Goal: Contribute content: Add original content to the website for others to see

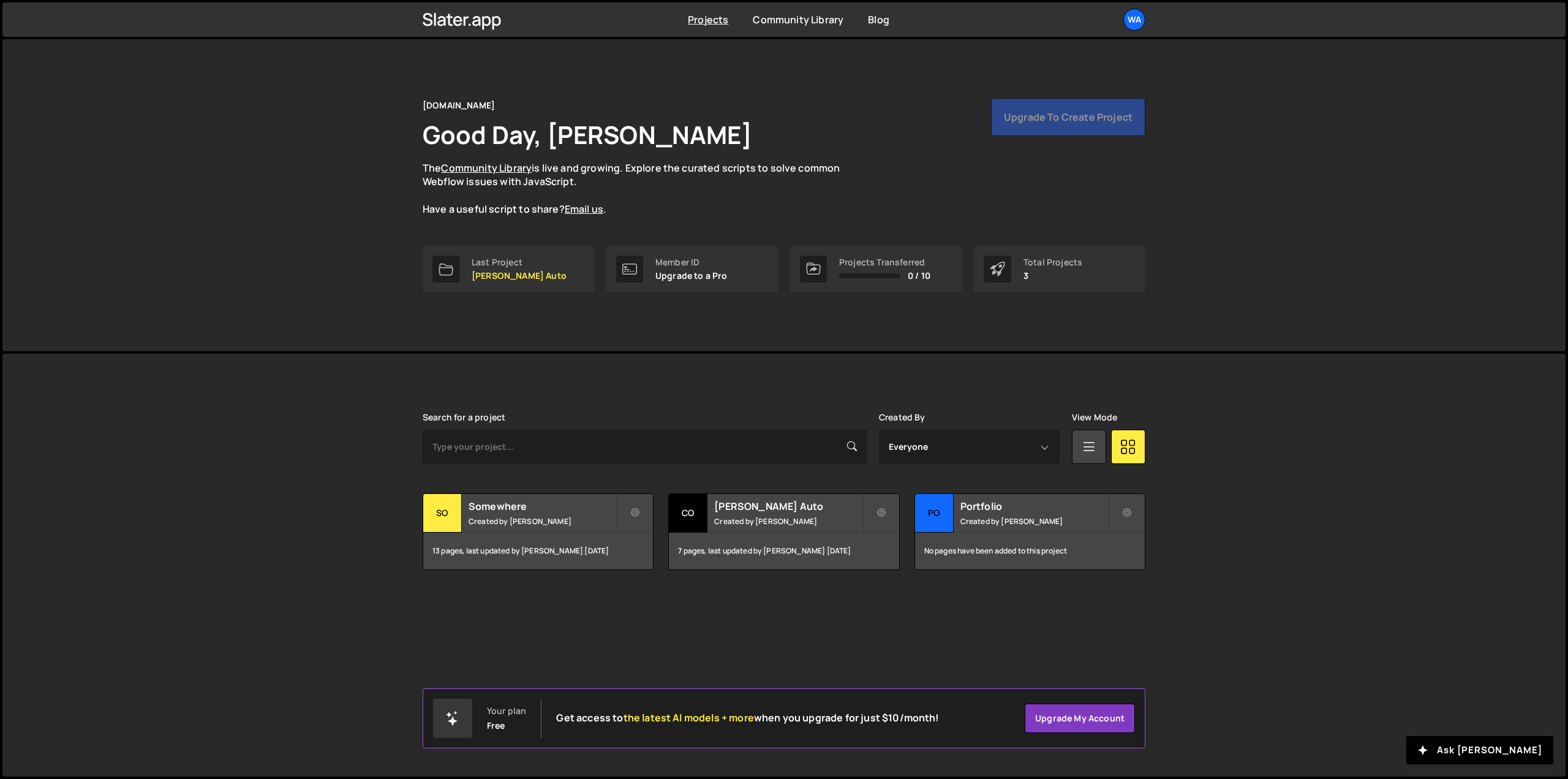
click at [511, 490] on div "Search for a project Created By Everyone Shaun Heath View Mode Transfer Project…" at bounding box center [784, 491] width 723 height 158
click at [509, 520] on small "Created by Shaun Heath" at bounding box center [542, 520] width 148 height 10
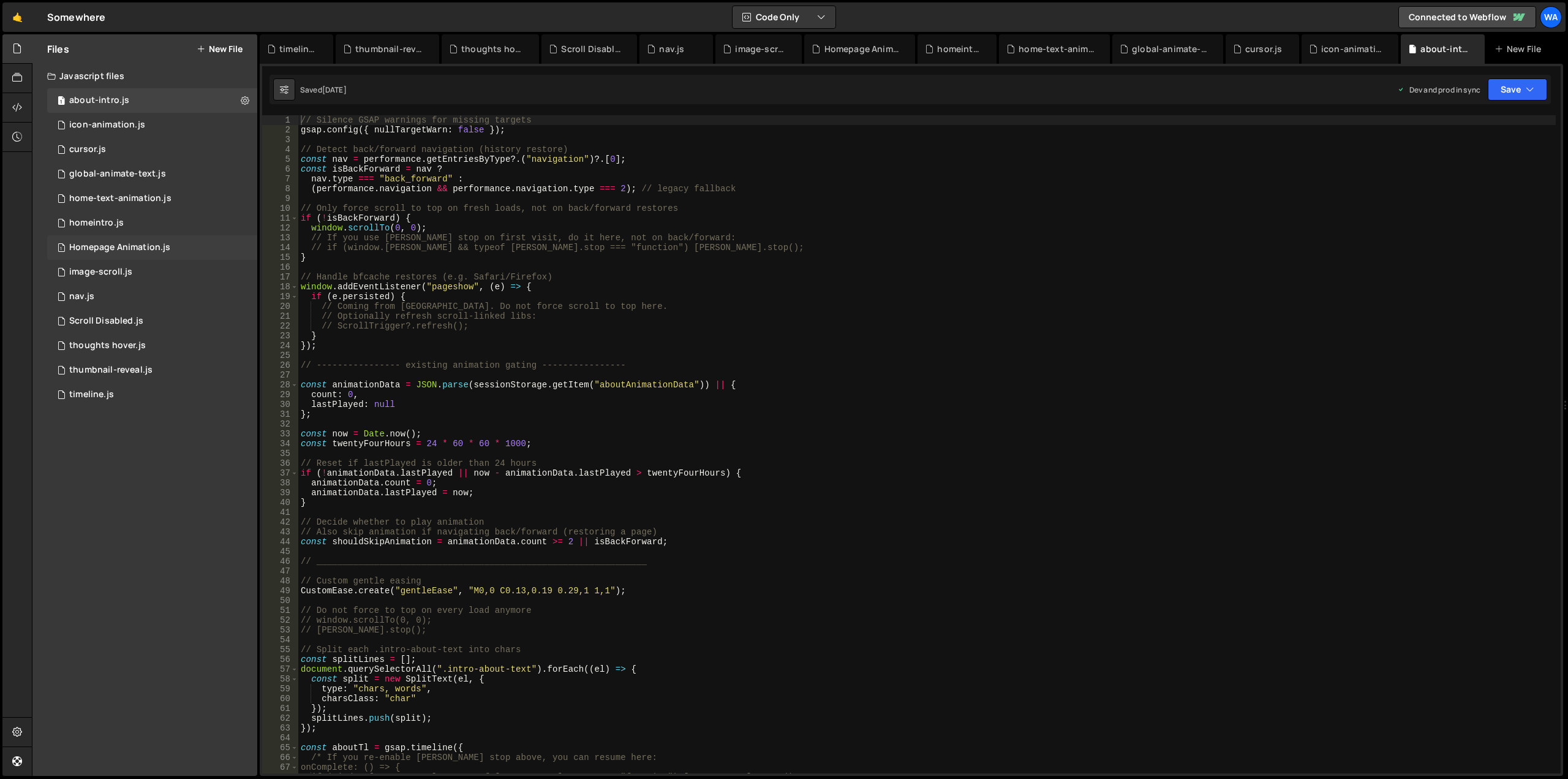
click at [149, 254] on div "1 Homepage Animation.js 0" at bounding box center [152, 247] width 210 height 24
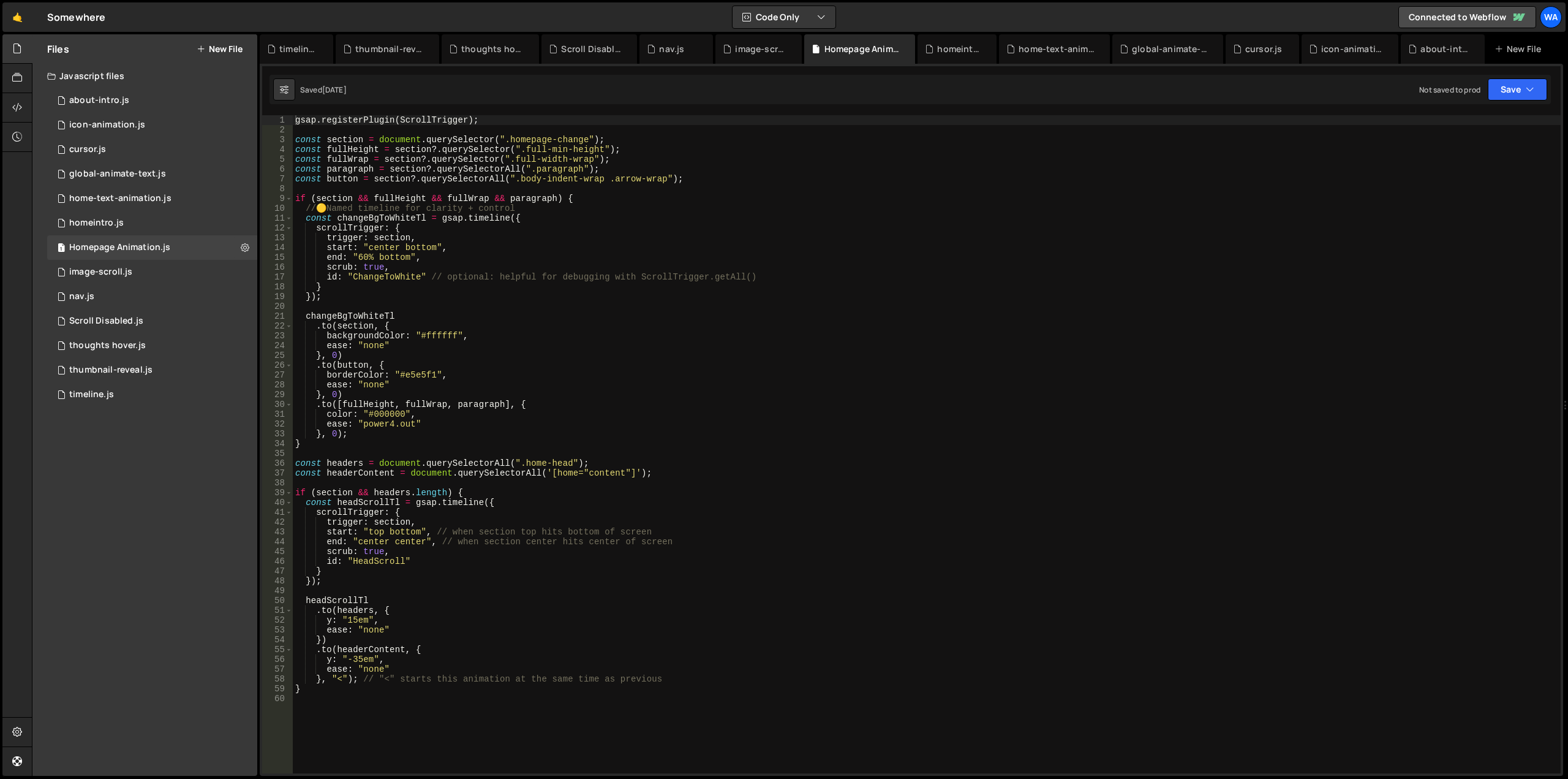
type textarea "const button = section?.querySelectorAll(".body-indent-wrap .arrow-wrap");"
drag, startPoint x: 674, startPoint y: 179, endPoint x: 291, endPoint y: 180, distance: 383.0
click at [291, 180] on div "const button = section?.querySelectorAll(".body-indent-wrap .arrow-wrap"); 1 2 …" at bounding box center [912, 444] width 1298 height 658
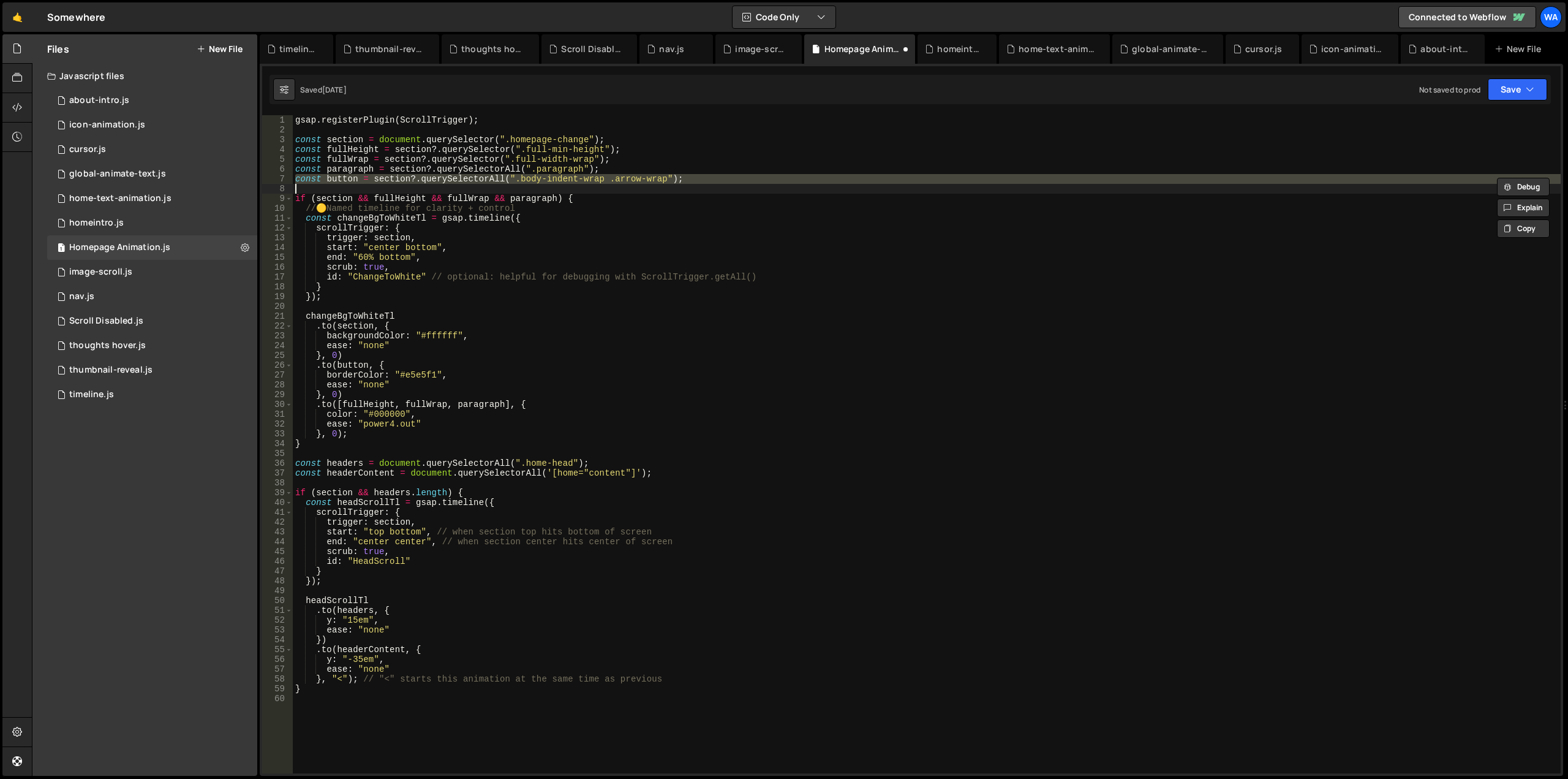
click at [677, 179] on div "gsap . registerPlugin ( ScrollTrigger ) ; const section = document . querySelec…" at bounding box center [927, 444] width 1268 height 658
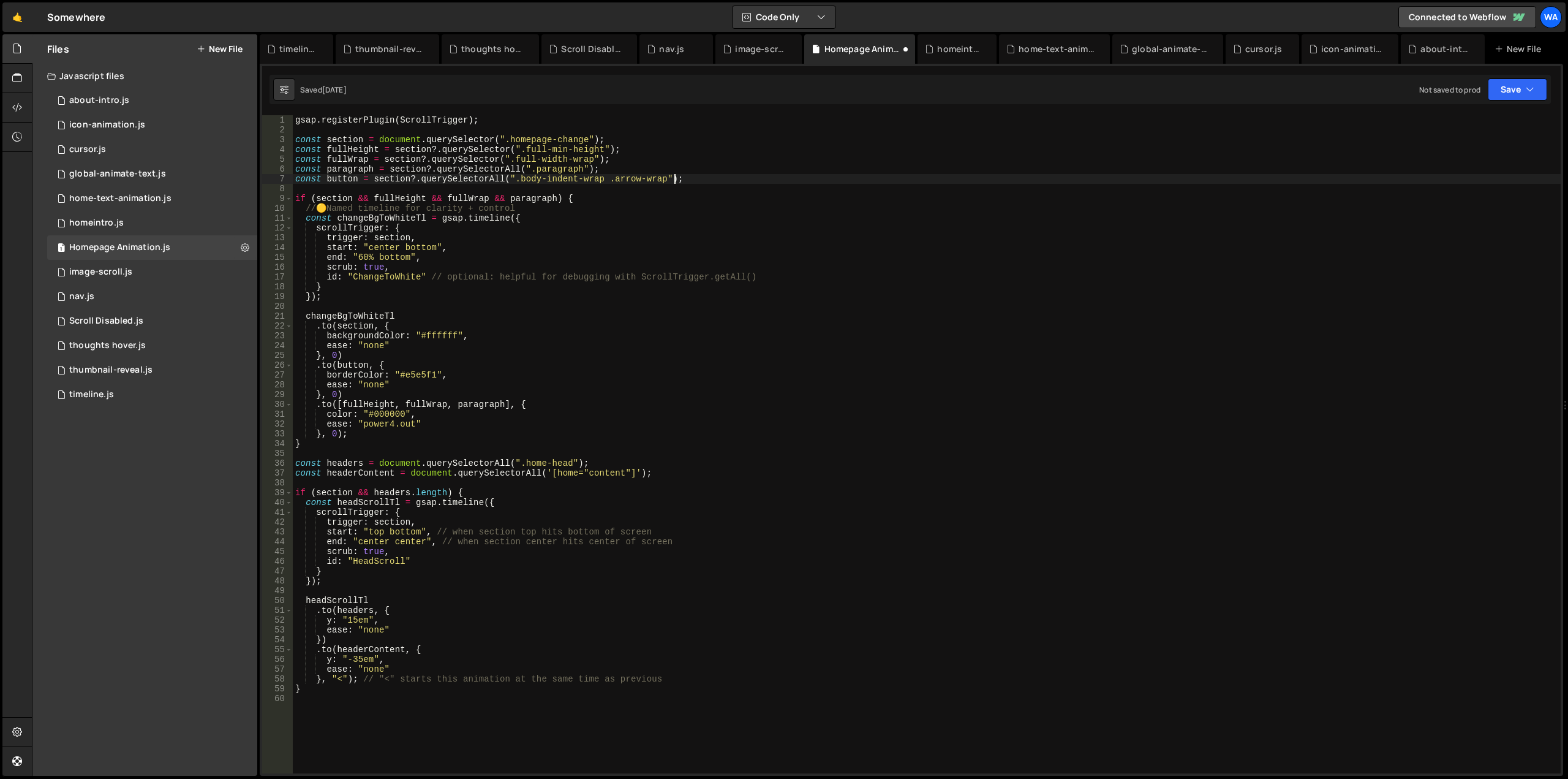
paste textarea "color: var(--_colors---brand-accent);"
drag, startPoint x: 668, startPoint y: 179, endPoint x: 274, endPoint y: 177, distance: 394.0
click at [274, 177] on div "const button = section?.querySelectorAll(".body-indent-wrap .arrow-wrap");color…" at bounding box center [912, 444] width 1298 height 658
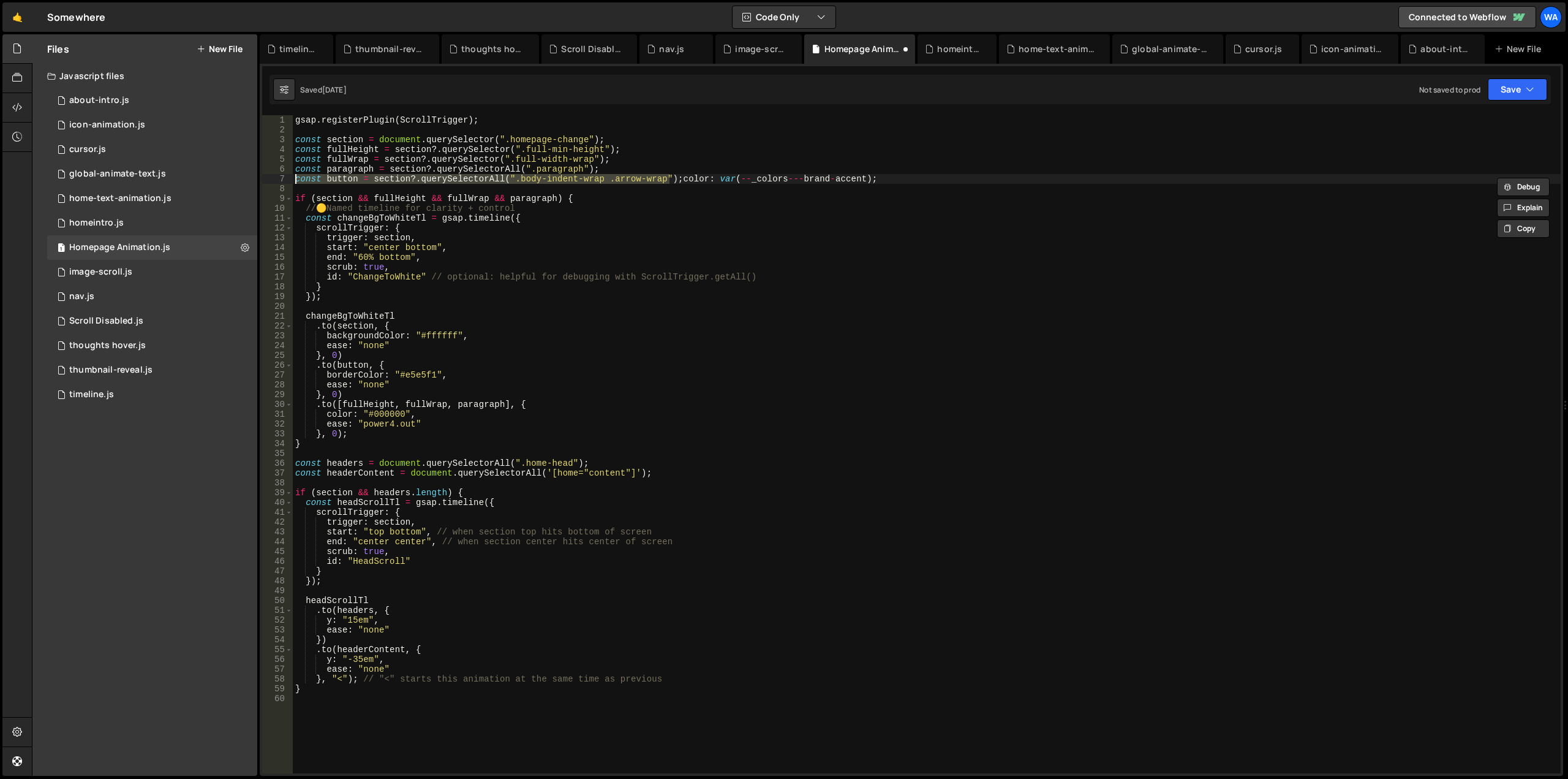
click at [668, 180] on div "gsap . registerPlugin ( ScrollTrigger ) ; const section = document . querySelec…" at bounding box center [927, 444] width 1268 height 658
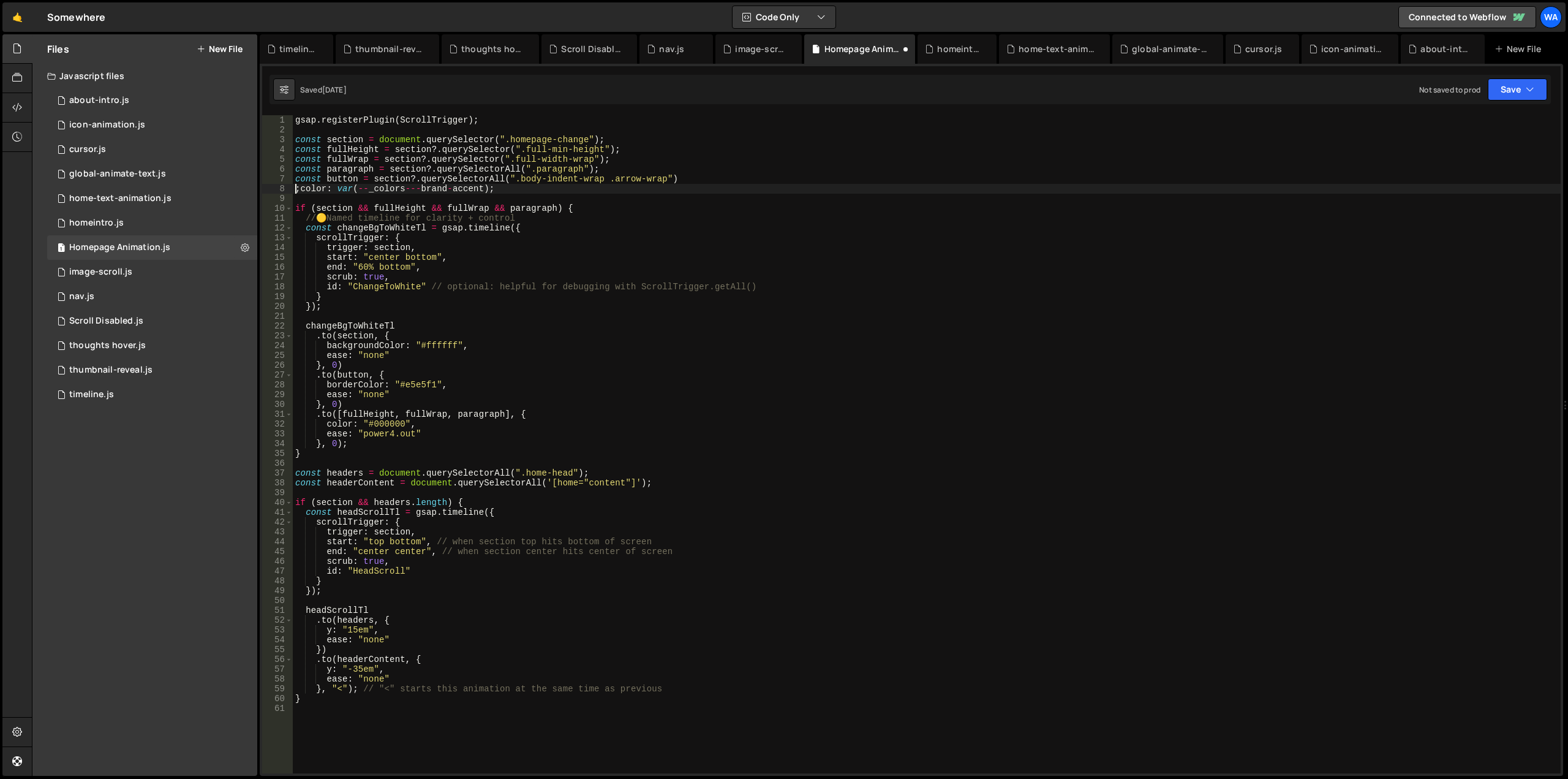
paste textarea "const button = section?.querySelectorAll(".body-indent-wrap .arrow-wrap")"
click at [698, 179] on div "gsap . registerPlugin ( ScrollTrigger ) ; const section = document . querySelec…" at bounding box center [927, 453] width 1268 height 677
drag, startPoint x: 871, startPoint y: 187, endPoint x: 673, endPoint y: 192, distance: 198.1
click at [673, 192] on div "gsap . registerPlugin ( ScrollTrigger ) ; const section = document . querySelec…" at bounding box center [927, 453] width 1268 height 677
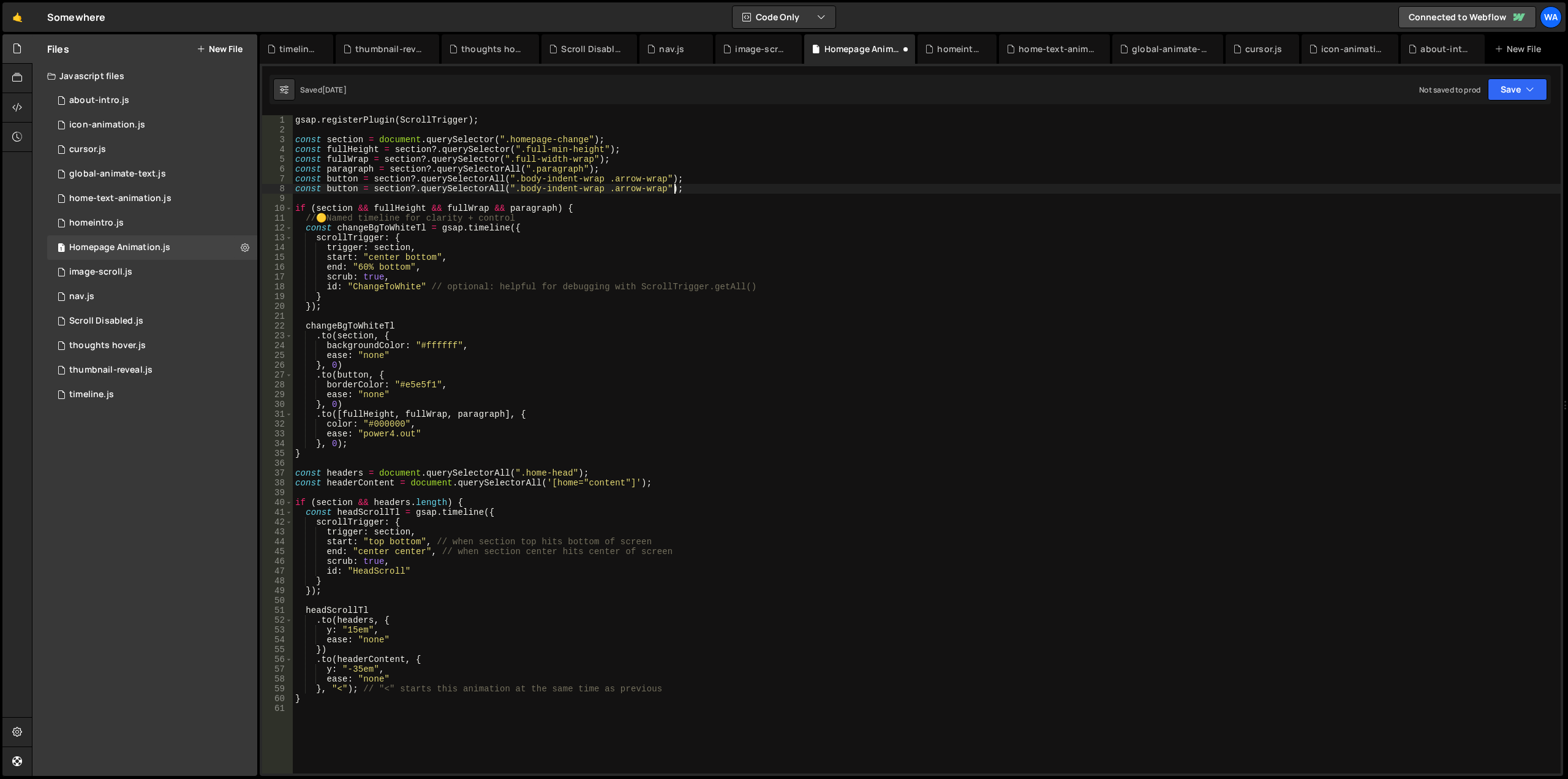
click at [659, 187] on div "gsap . registerPlugin ( ScrollTrigger ) ; const section = document . querySelec…" at bounding box center [927, 453] width 1268 height 677
click at [822, 174] on div "gsap . registerPlugin ( ScrollTrigger ) ; const section = document . querySelec…" at bounding box center [927, 453] width 1268 height 677
click at [1499, 88] on button "Save" at bounding box center [1518, 89] width 59 height 22
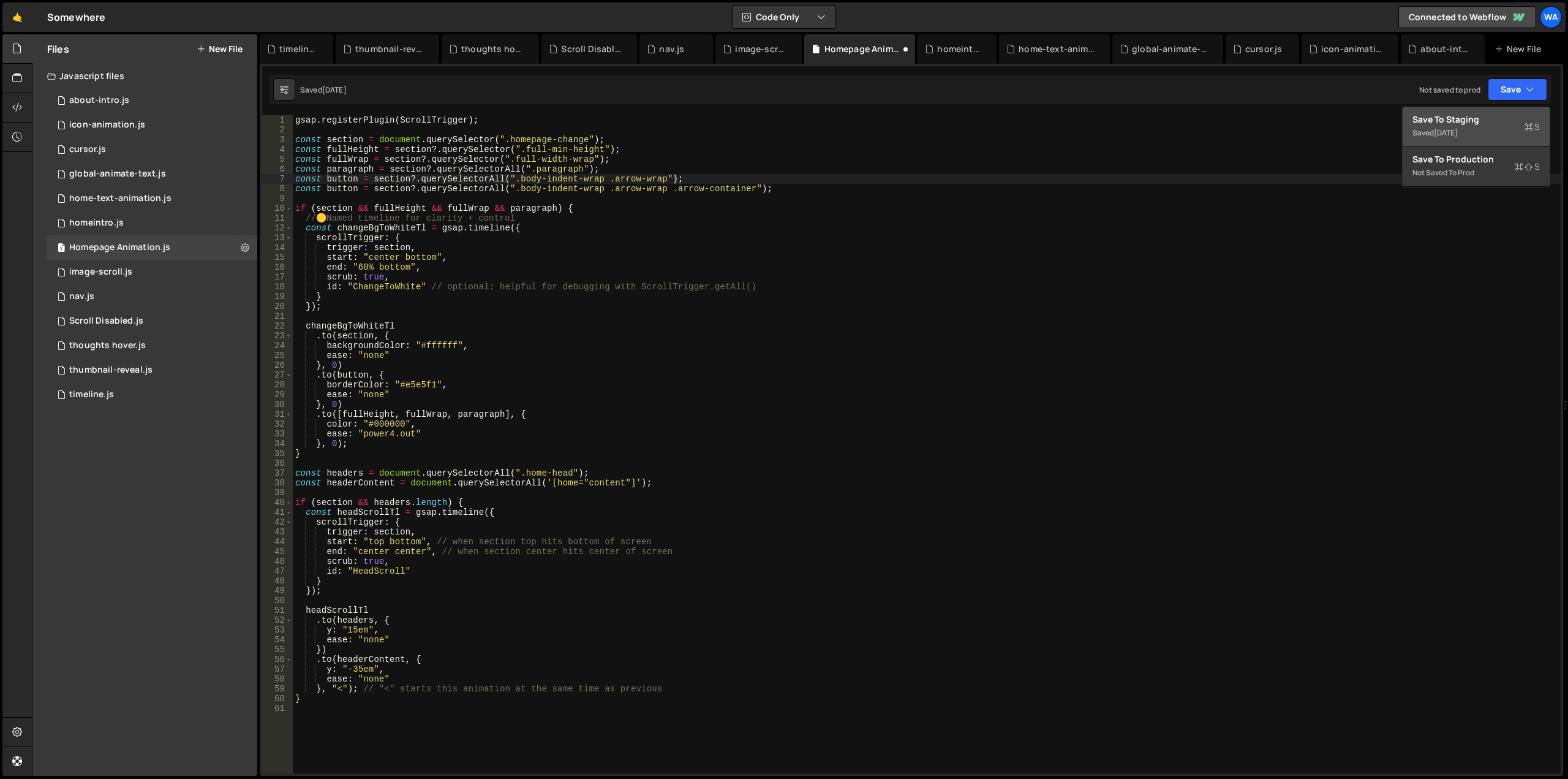
click at [1450, 118] on div "Save to Staging S" at bounding box center [1476, 120] width 127 height 13
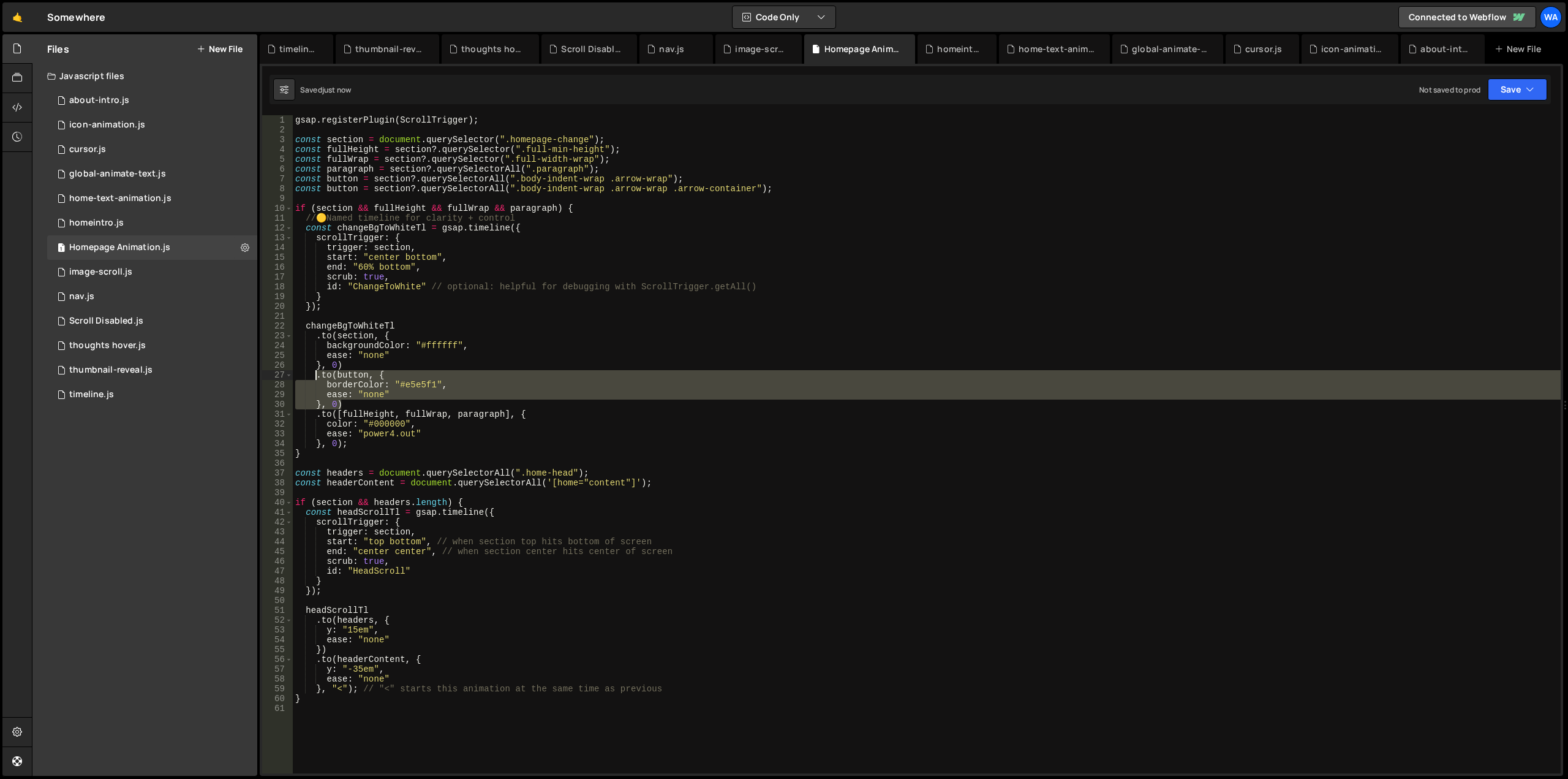
drag, startPoint x: 347, startPoint y: 404, endPoint x: 316, endPoint y: 379, distance: 39.8
click at [316, 379] on div "gsap . registerPlugin ( ScrollTrigger ) ; const section = document . querySelec…" at bounding box center [927, 453] width 1268 height 677
click at [343, 405] on div "gsap . registerPlugin ( ScrollTrigger ) ; const section = document . querySelec…" at bounding box center [927, 444] width 1268 height 658
type textarea "}, 0)"
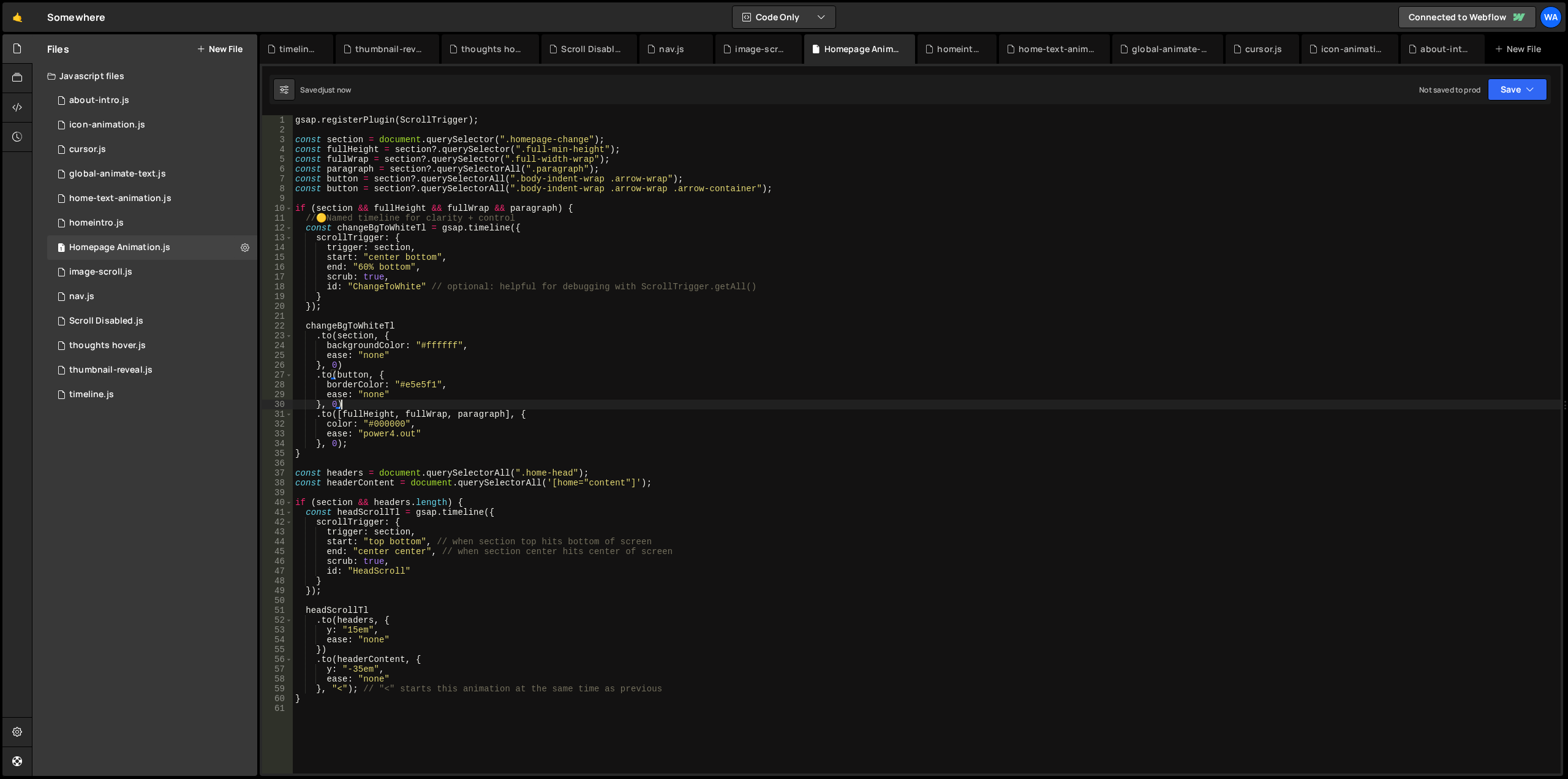
scroll to position [0, 1]
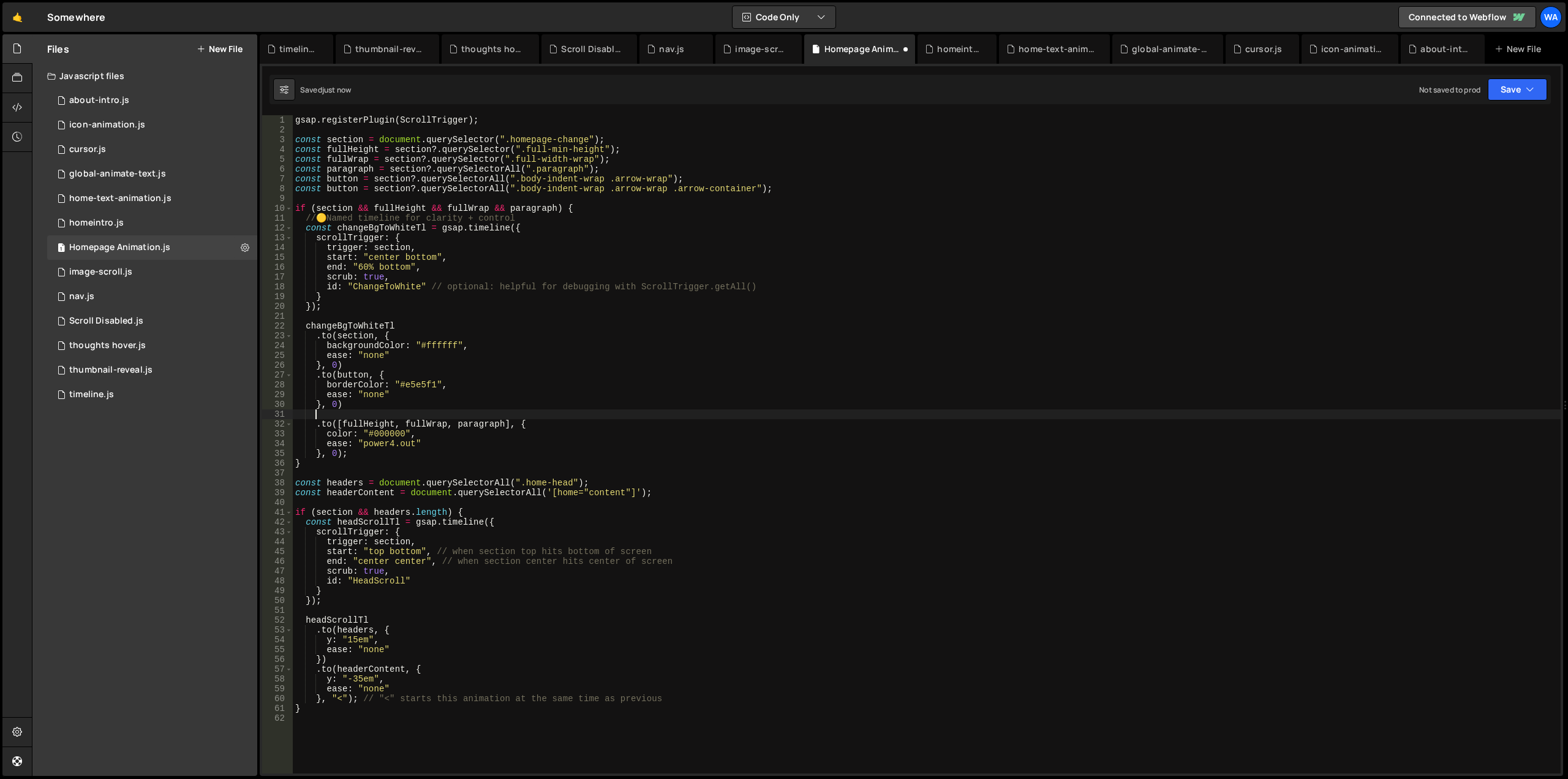
paste textarea "}, 0)"
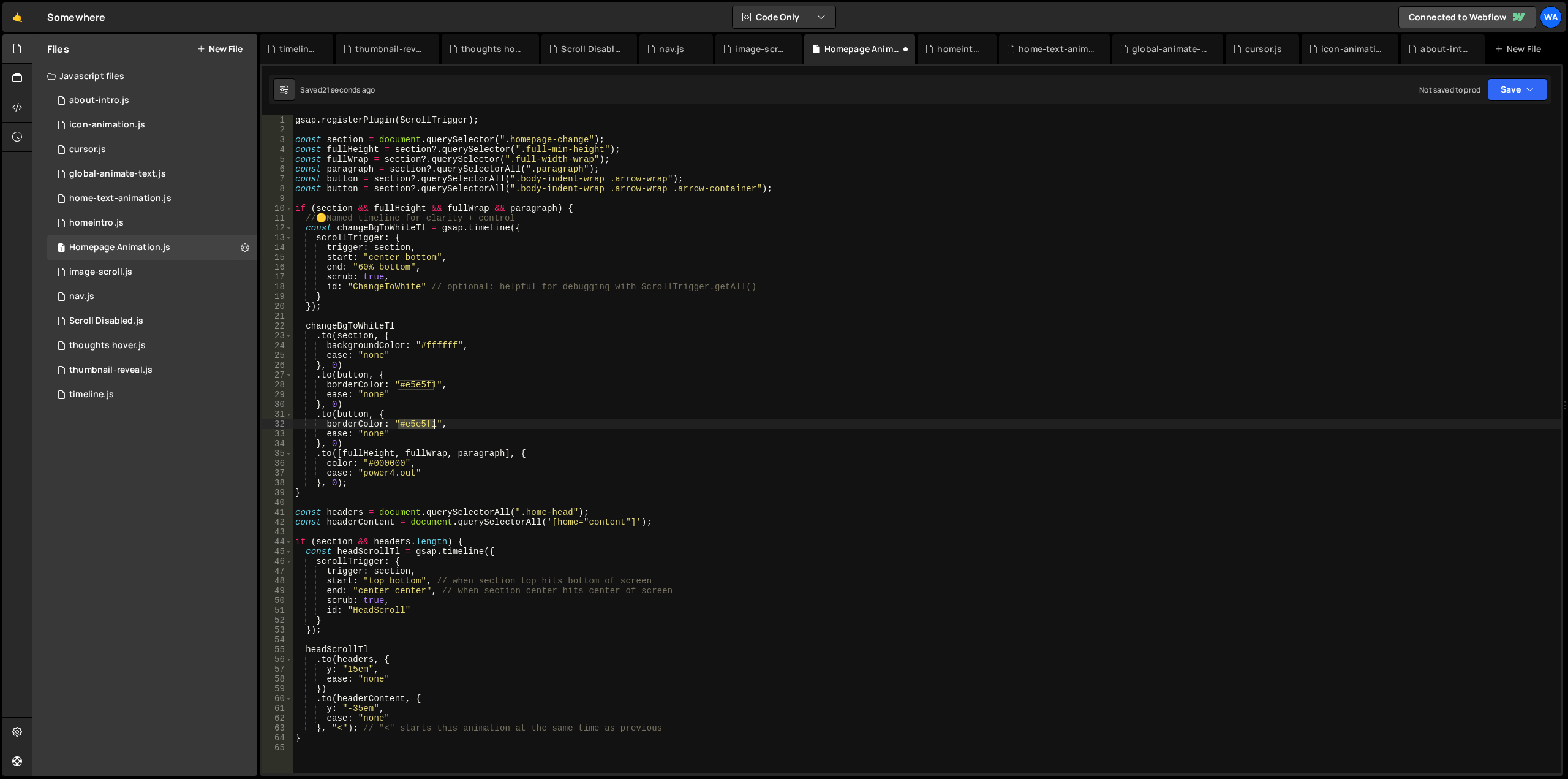
drag, startPoint x: 396, startPoint y: 426, endPoint x: 435, endPoint y: 424, distance: 39.1
click at [435, 424] on div "gsap . registerPlugin ( ScrollTrigger ) ; const section = document . querySelec…" at bounding box center [927, 453] width 1268 height 677
paste textarea "color: var(--_colors---brand-accent);"
drag, startPoint x: 433, startPoint y: 424, endPoint x: 397, endPoint y: 427, distance: 36.1
click at [397, 427] on div "gsap . registerPlugin ( ScrollTrigger ) ; const section = document . querySelec…" at bounding box center [927, 453] width 1268 height 677
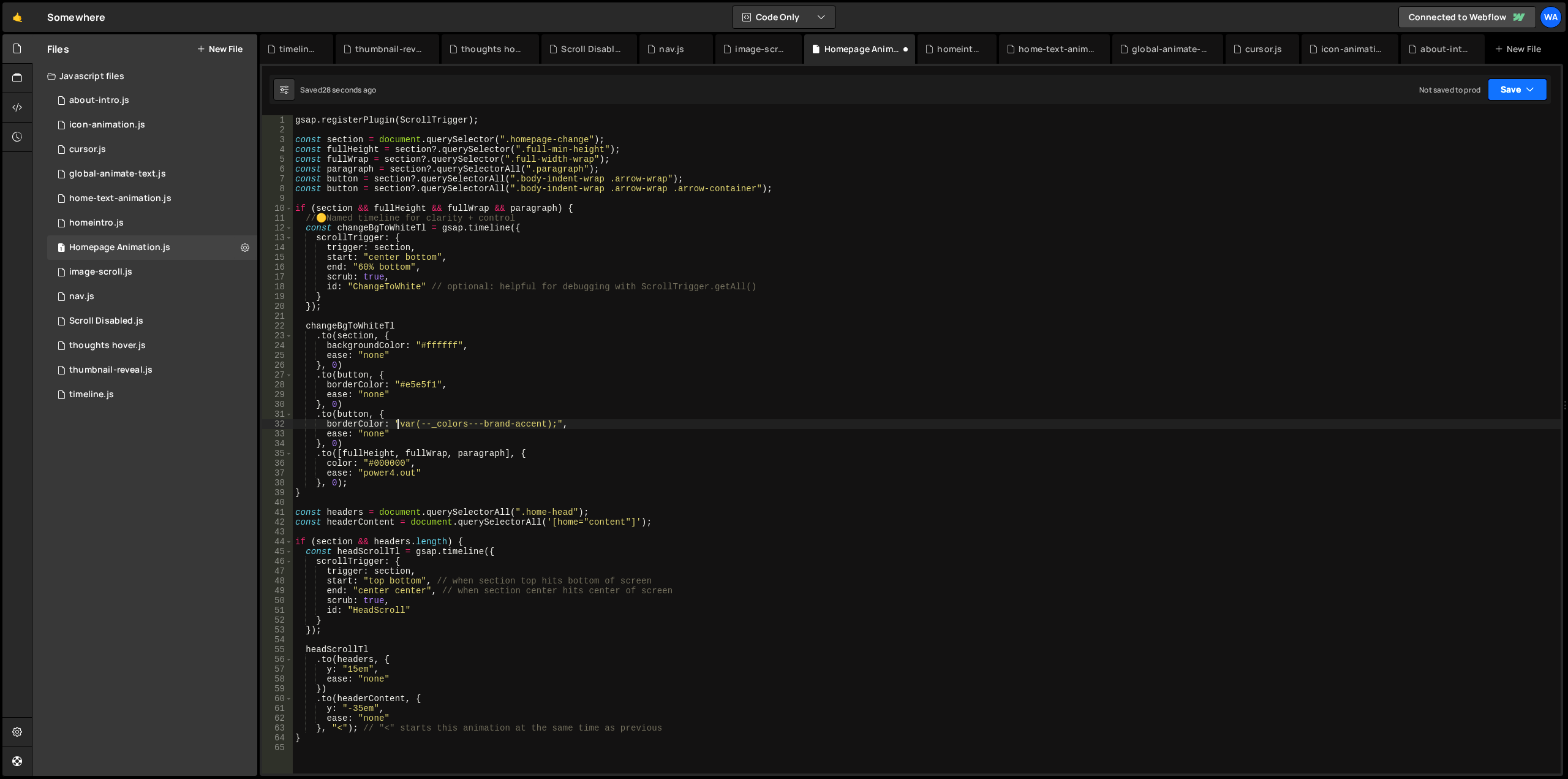
click at [1500, 98] on button "Save" at bounding box center [1518, 89] width 59 height 22
click at [1474, 123] on div "Save to Staging S" at bounding box center [1476, 120] width 127 height 13
click at [355, 191] on div "gsap . registerPlugin ( ScrollTrigger ) ; const section = document . querySelec…" at bounding box center [927, 453] width 1268 height 677
drag, startPoint x: 364, startPoint y: 191, endPoint x: 355, endPoint y: 191, distance: 9.0
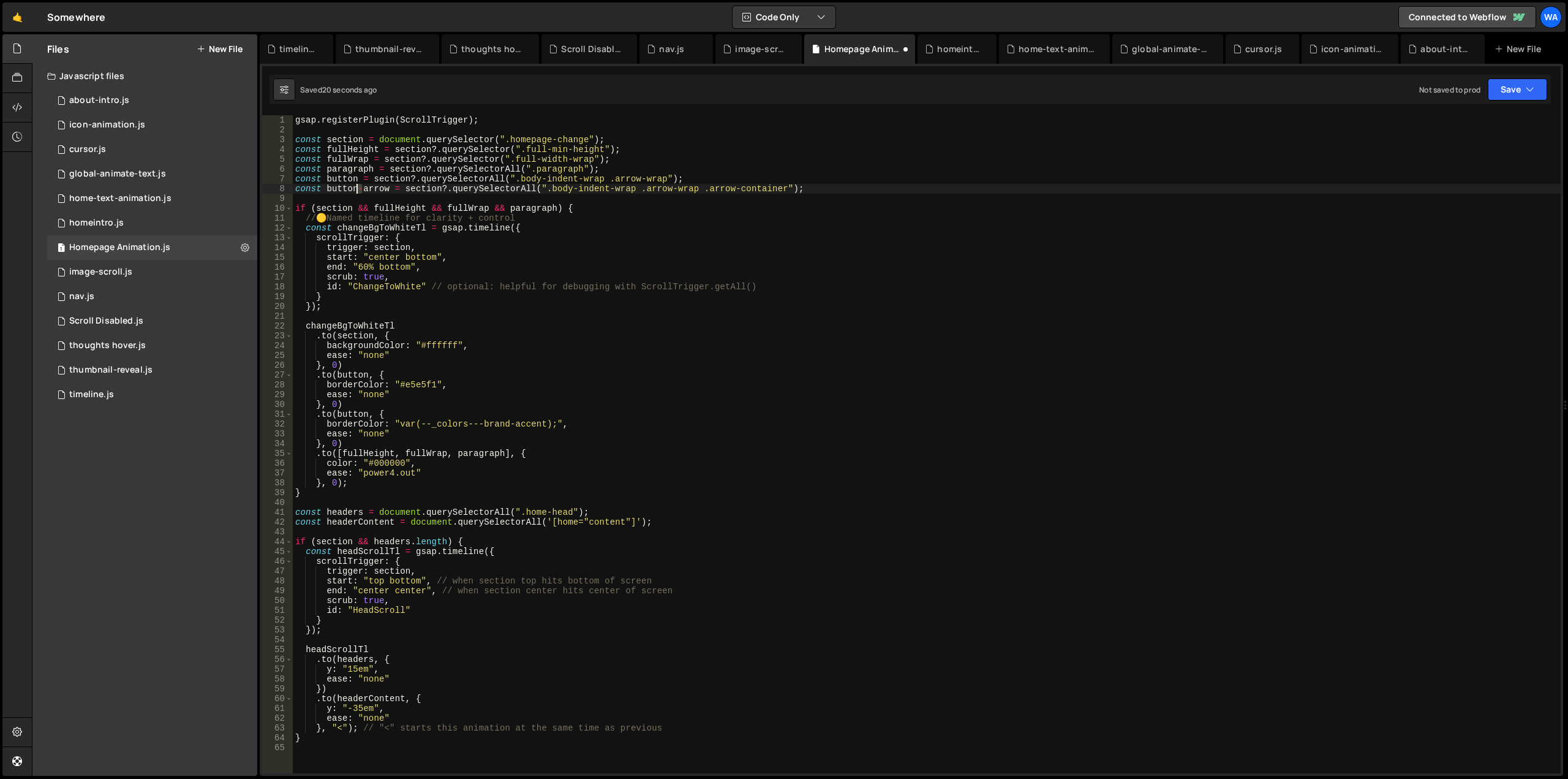
click at [355, 191] on div "gsap . registerPlugin ( ScrollTrigger ) ; const section = document . querySelec…" at bounding box center [927, 453] width 1268 height 677
drag, startPoint x: 382, startPoint y: 190, endPoint x: 327, endPoint y: 191, distance: 55.0
click at [327, 191] on div "gsap . registerPlugin ( ScrollTrigger ) ; const section = document . querySelec…" at bounding box center [927, 453] width 1268 height 677
drag, startPoint x: 367, startPoint y: 415, endPoint x: 336, endPoint y: 416, distance: 31.0
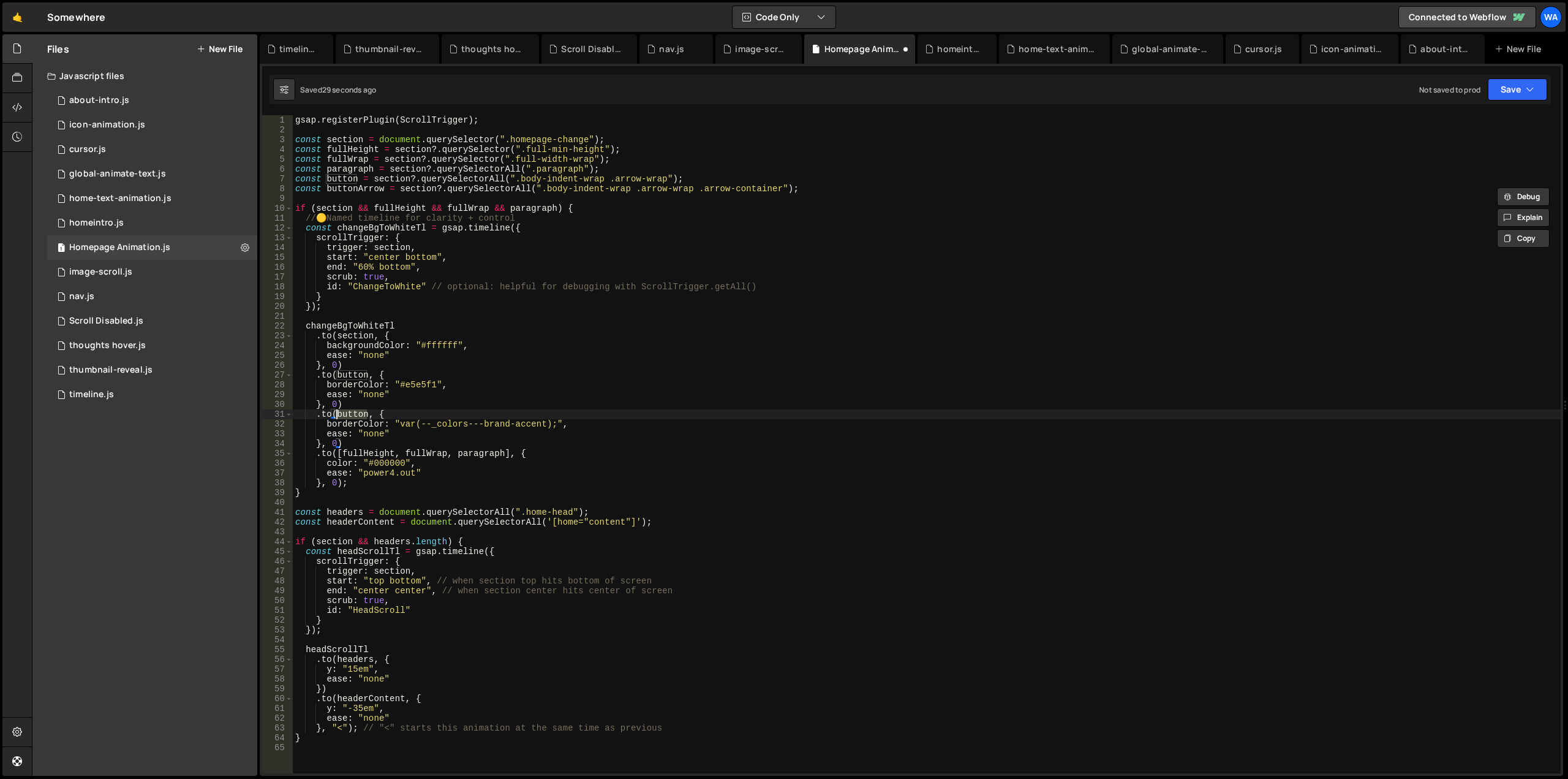
click at [336, 416] on div "gsap . registerPlugin ( ScrollTrigger ) ; const section = document . querySelec…" at bounding box center [927, 453] width 1268 height 677
paste textarea "Arrow"
drag, startPoint x: 362, startPoint y: 424, endPoint x: 328, endPoint y: 424, distance: 34.0
click at [328, 424] on div "gsap . registerPlugin ( ScrollTrigger ) ; const section = document . querySelec…" at bounding box center [927, 453] width 1268 height 677
click at [451, 399] on div "gsap . registerPlugin ( ScrollTrigger ) ; const section = document . querySelec…" at bounding box center [927, 453] width 1268 height 677
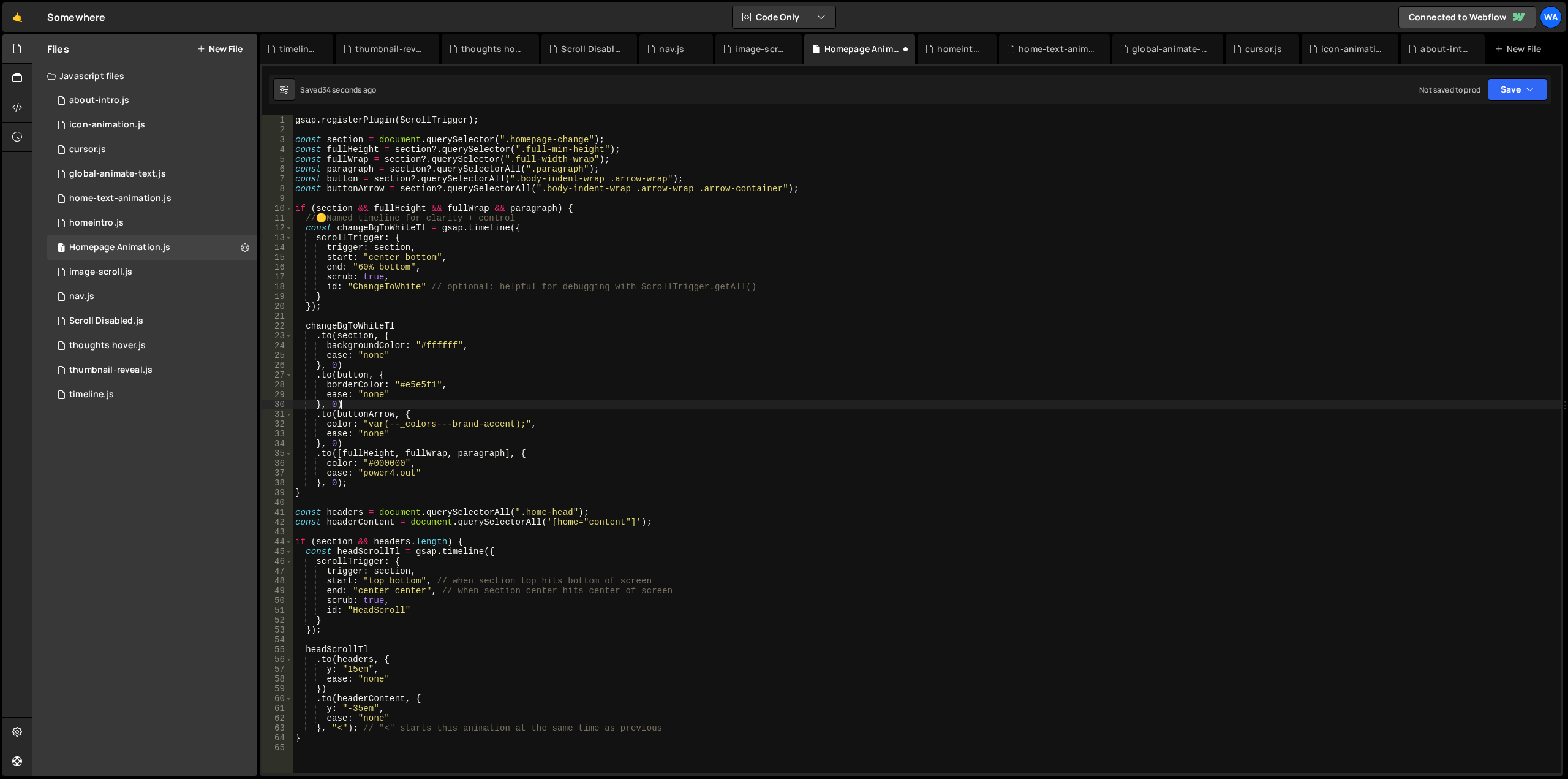
scroll to position [0, 2]
click at [1505, 86] on button "Save" at bounding box center [1518, 89] width 59 height 22
click at [1474, 119] on div "Save to Staging S" at bounding box center [1476, 120] width 127 height 13
click at [520, 424] on div "gsap . registerPlugin ( ScrollTrigger ) ; const section = document . querySelec…" at bounding box center [927, 453] width 1268 height 677
click at [1514, 89] on button "Save" at bounding box center [1518, 89] width 59 height 22
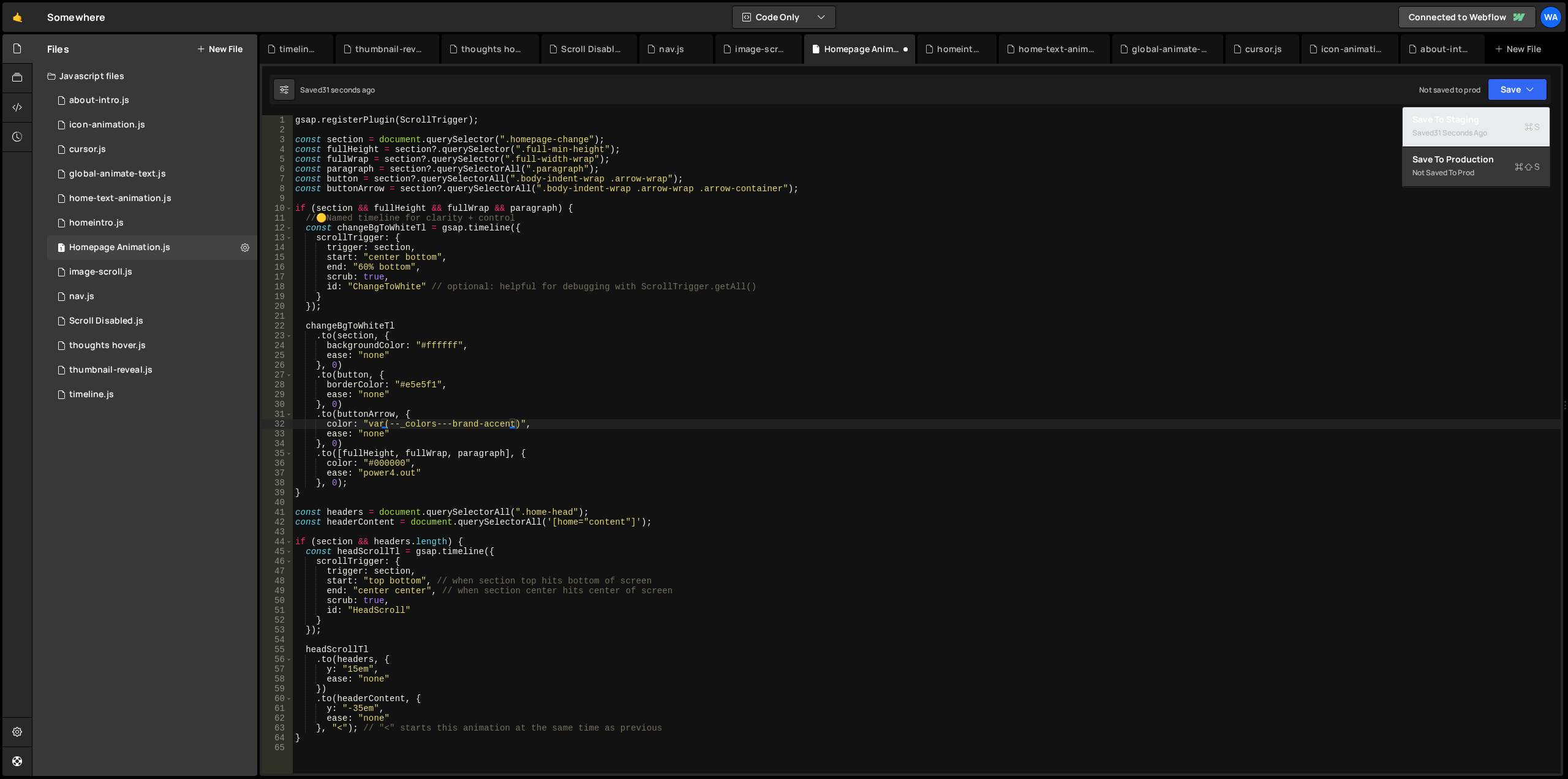
click at [1471, 120] on div "Save to Staging S" at bounding box center [1476, 120] width 127 height 13
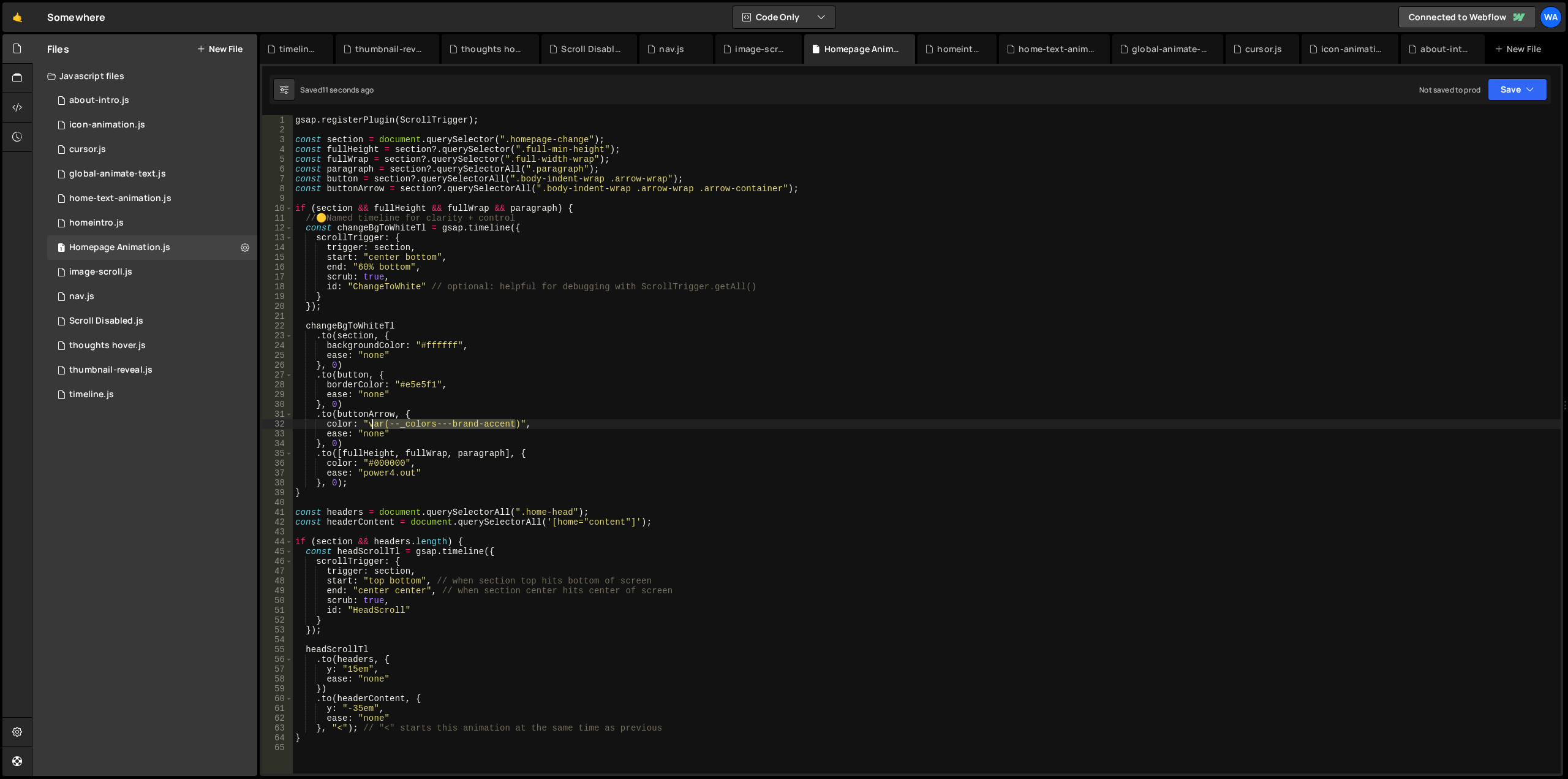
drag, startPoint x: 515, startPoint y: 424, endPoint x: 368, endPoint y: 423, distance: 147.0
click at [368, 423] on div "gsap . registerPlugin ( ScrollTrigger ) ; const section = document . querySelec…" at bounding box center [927, 453] width 1268 height 677
paste textarea "#00004c"
click at [1495, 92] on button "Save" at bounding box center [1518, 89] width 59 height 22
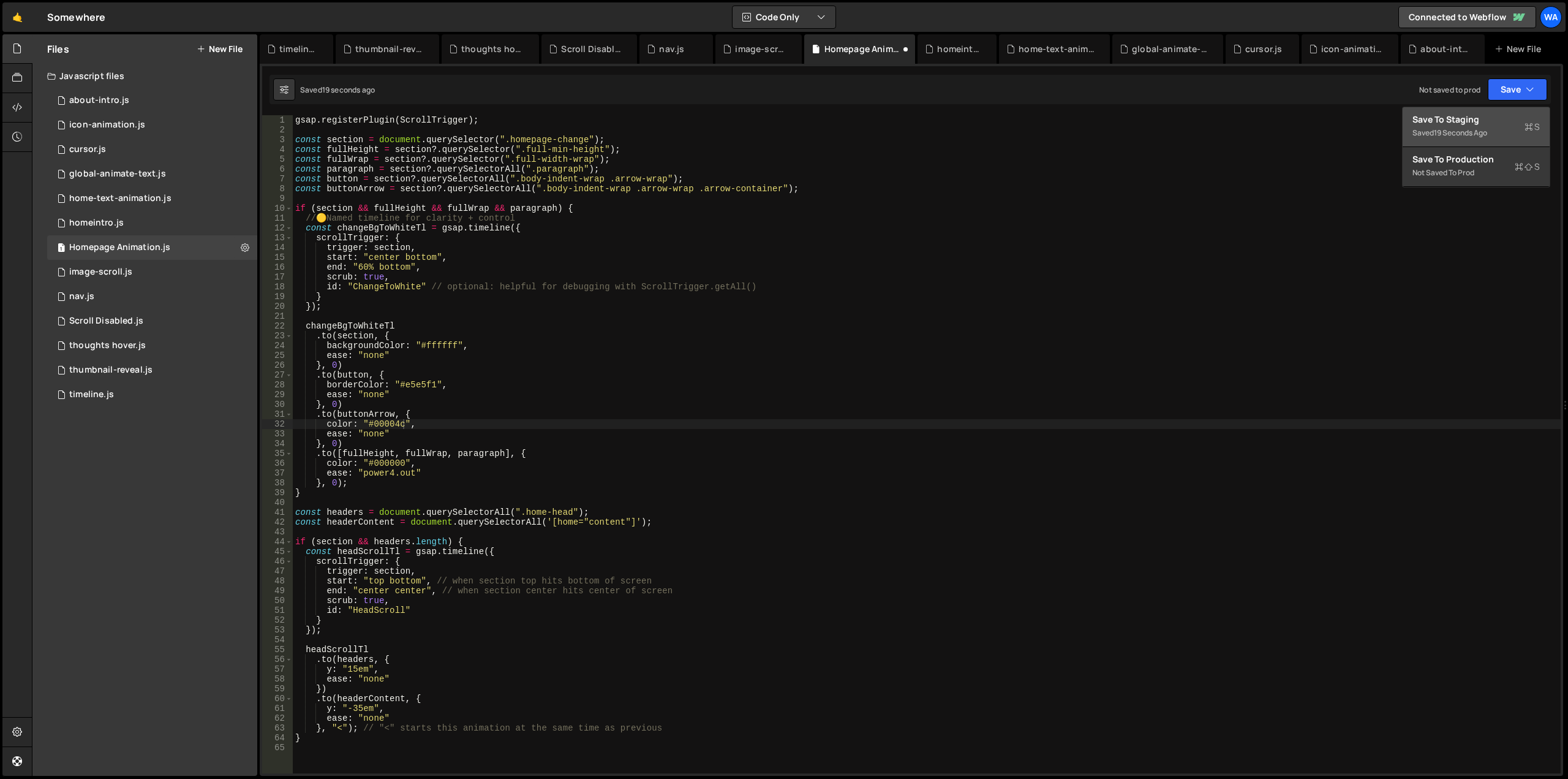
click at [1452, 121] on div "Save to Staging S" at bounding box center [1476, 120] width 127 height 13
drag, startPoint x: 773, startPoint y: 189, endPoint x: 697, endPoint y: 191, distance: 76.0
click at [697, 191] on div "gsap . registerPlugin ( ScrollTrigger ) ; const section = document . querySelec…" at bounding box center [927, 453] width 1268 height 677
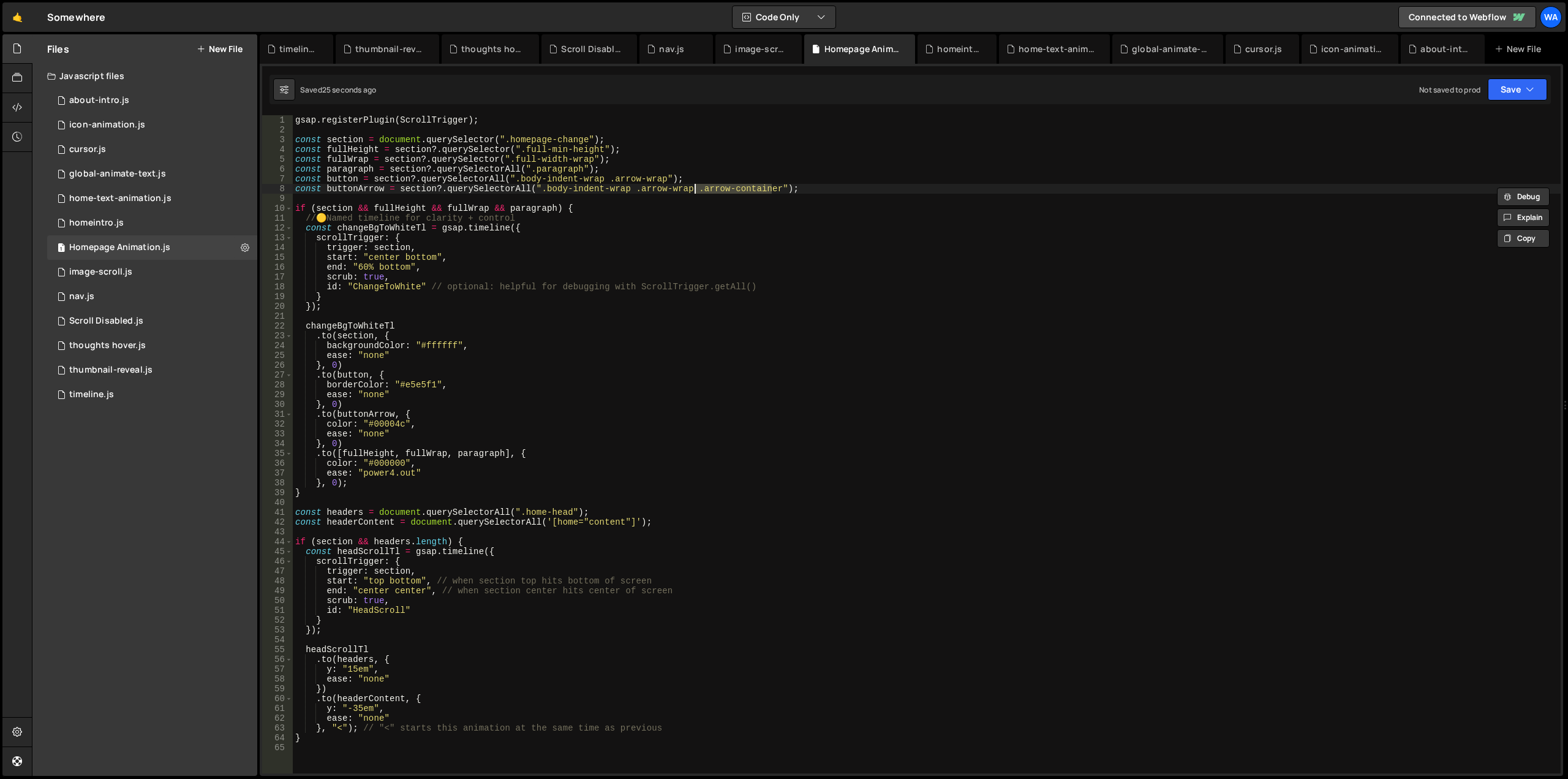
paste textarea "."
click at [694, 188] on div "gsap . registerPlugin ( ScrollTrigger ) ; const section = document . querySelec…" at bounding box center [927, 453] width 1268 height 677
click at [1515, 91] on button "Save" at bounding box center [1518, 89] width 59 height 22
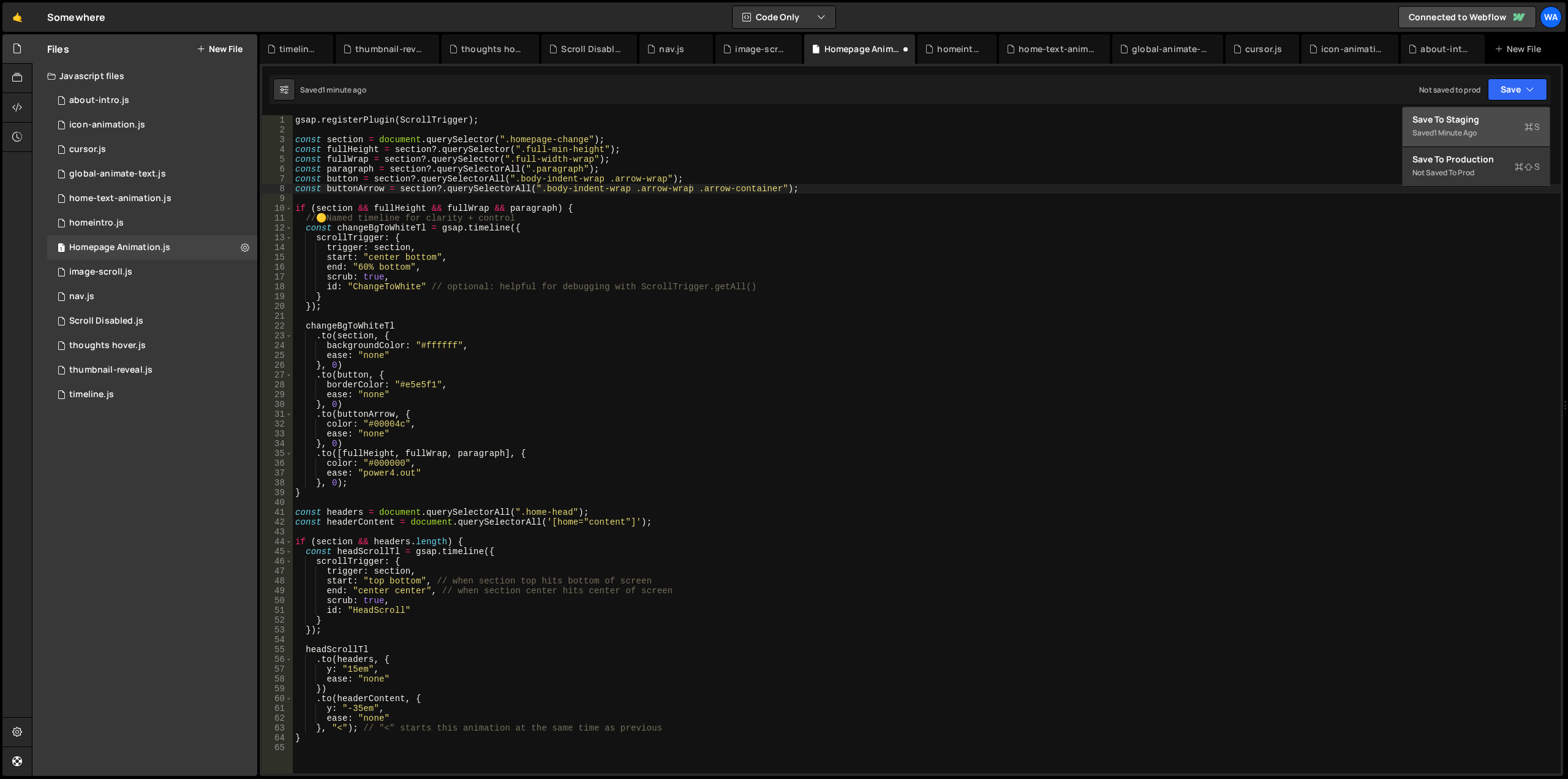
click at [1466, 127] on div "Saved 1 minute ago" at bounding box center [1476, 133] width 127 height 15
drag, startPoint x: 695, startPoint y: 191, endPoint x: 772, endPoint y: 186, distance: 77.2
click at [772, 186] on div "gsap . registerPlugin ( ScrollTrigger ) ; const section = document . querySelec…" at bounding box center [927, 453] width 1268 height 677
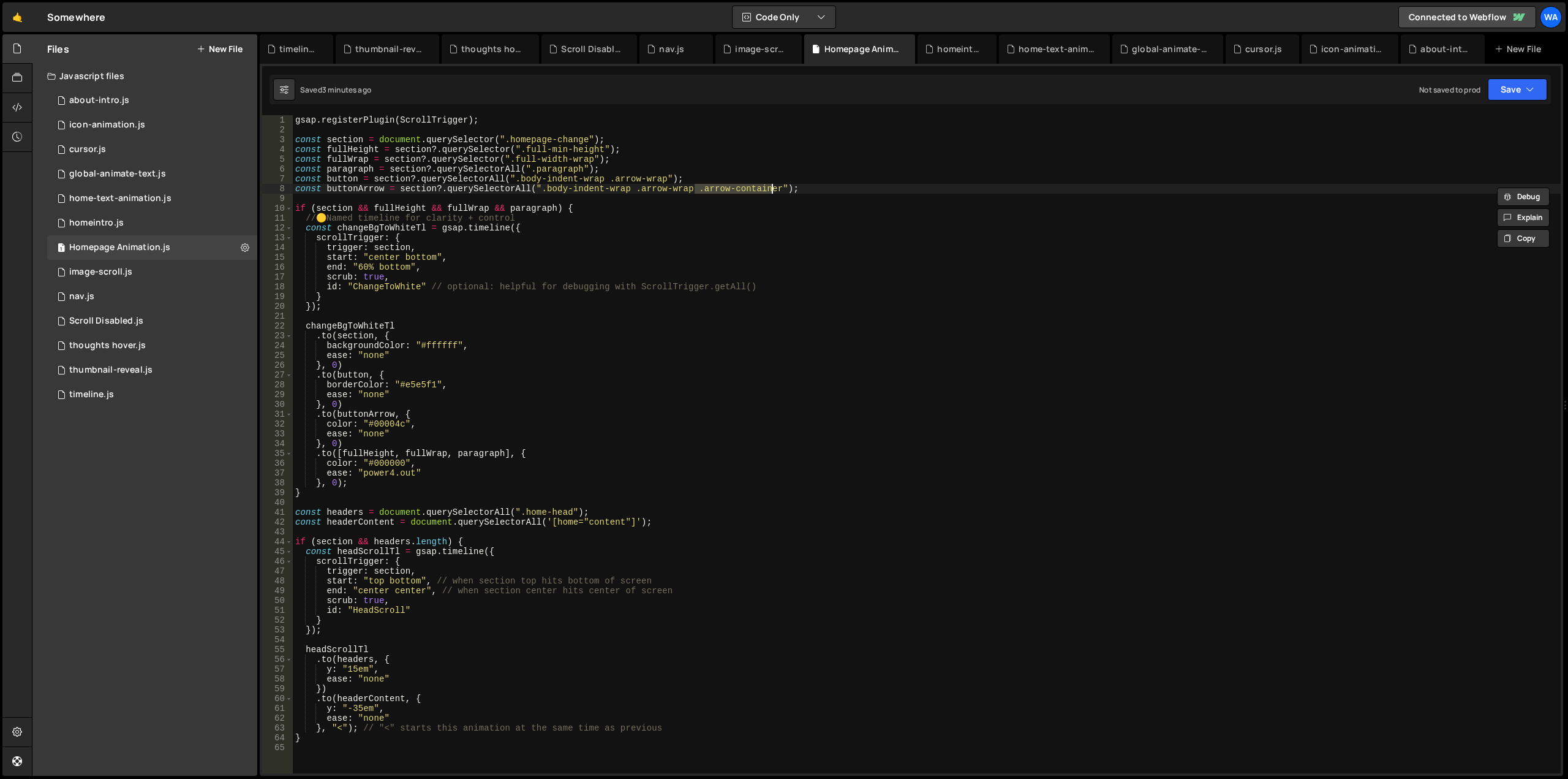
paste textarea "svg.link-arrow.w-variant-be7e86ba-d6f8-5063-bbd4-35a7a993be4e"
click at [1502, 90] on button "Save" at bounding box center [1518, 89] width 59 height 22
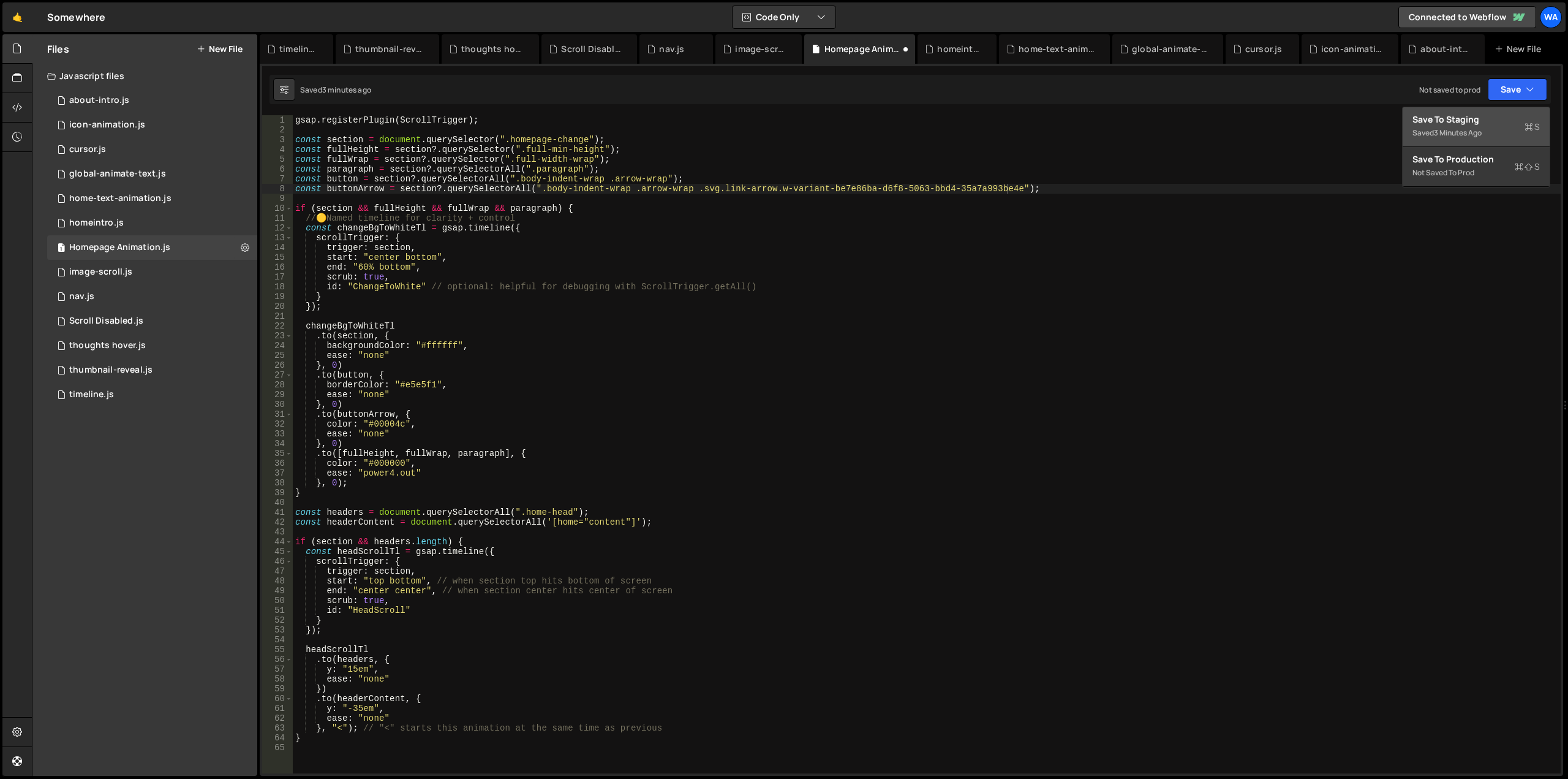
click at [1465, 114] on div "Save to Staging S" at bounding box center [1476, 120] width 127 height 13
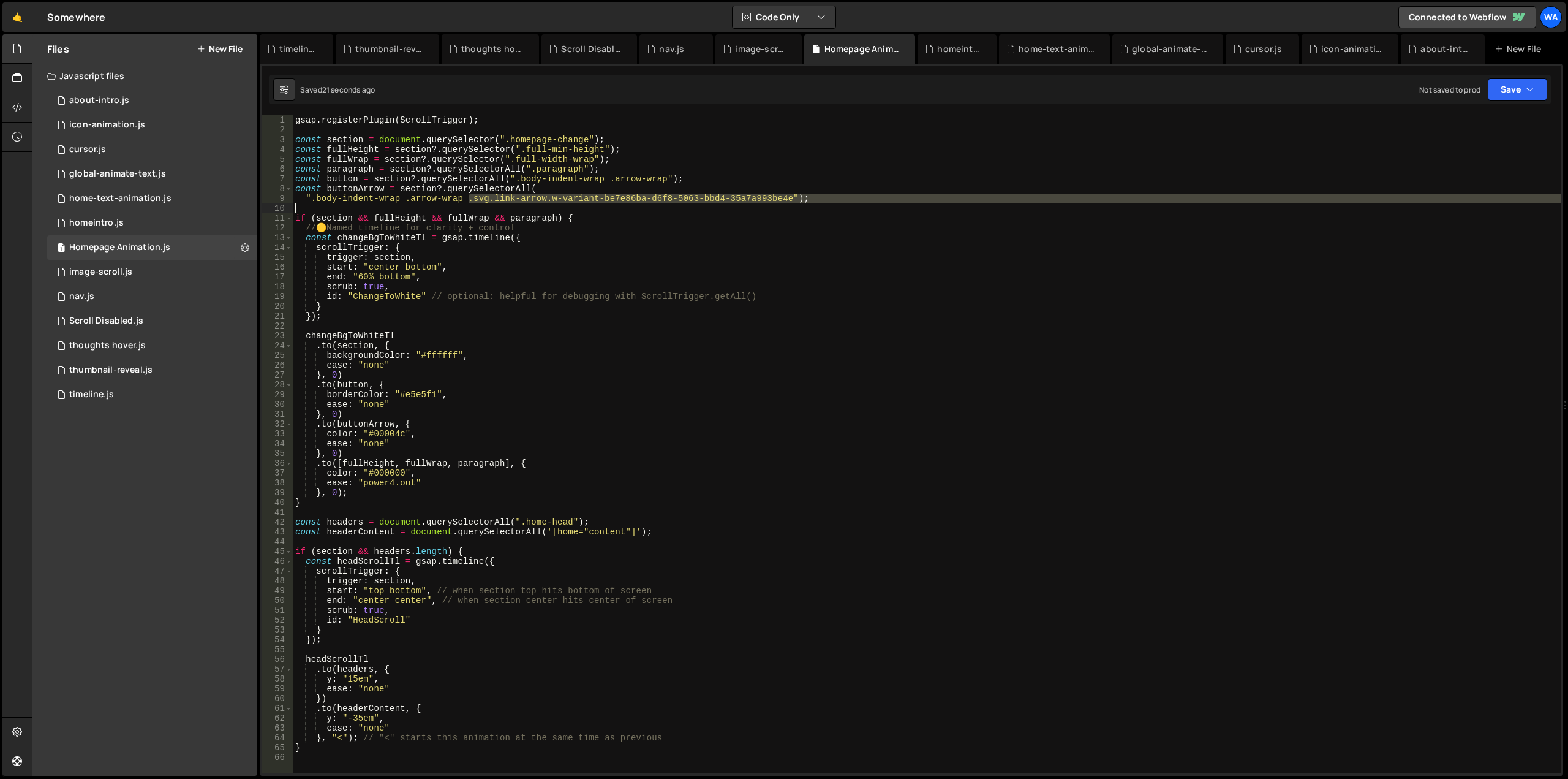
drag, startPoint x: 470, startPoint y: 200, endPoint x: 782, endPoint y: 203, distance: 312.0
click at [782, 203] on div "gsap . registerPlugin ( ScrollTrigger ) ; const section = document . querySelec…" at bounding box center [927, 453] width 1268 height 677
click at [781, 202] on div "gsap . registerPlugin ( ScrollTrigger ) ; const section = document . querySelec…" at bounding box center [927, 444] width 1268 height 658
drag, startPoint x: 770, startPoint y: 198, endPoint x: 471, endPoint y: 200, distance: 299.0
click at [471, 200] on div "gsap . registerPlugin ( ScrollTrigger ) ; const section = document . querySelec…" at bounding box center [927, 453] width 1268 height 677
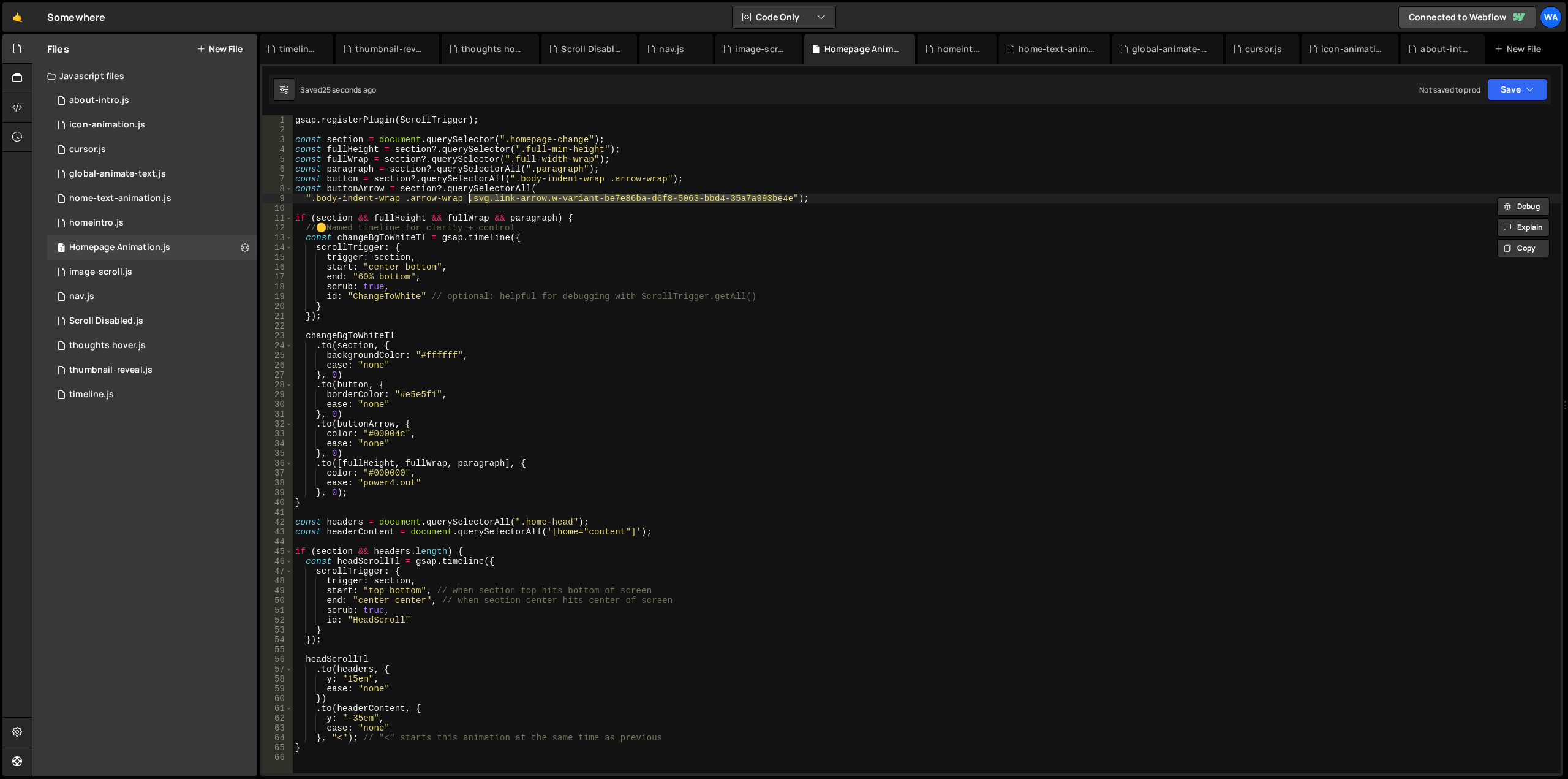
paste textarea "link-arrow"
type textarea "".body-indent-wrap .arrow-wrap .link-arrow");"
click at [1513, 86] on button "Save" at bounding box center [1518, 89] width 59 height 22
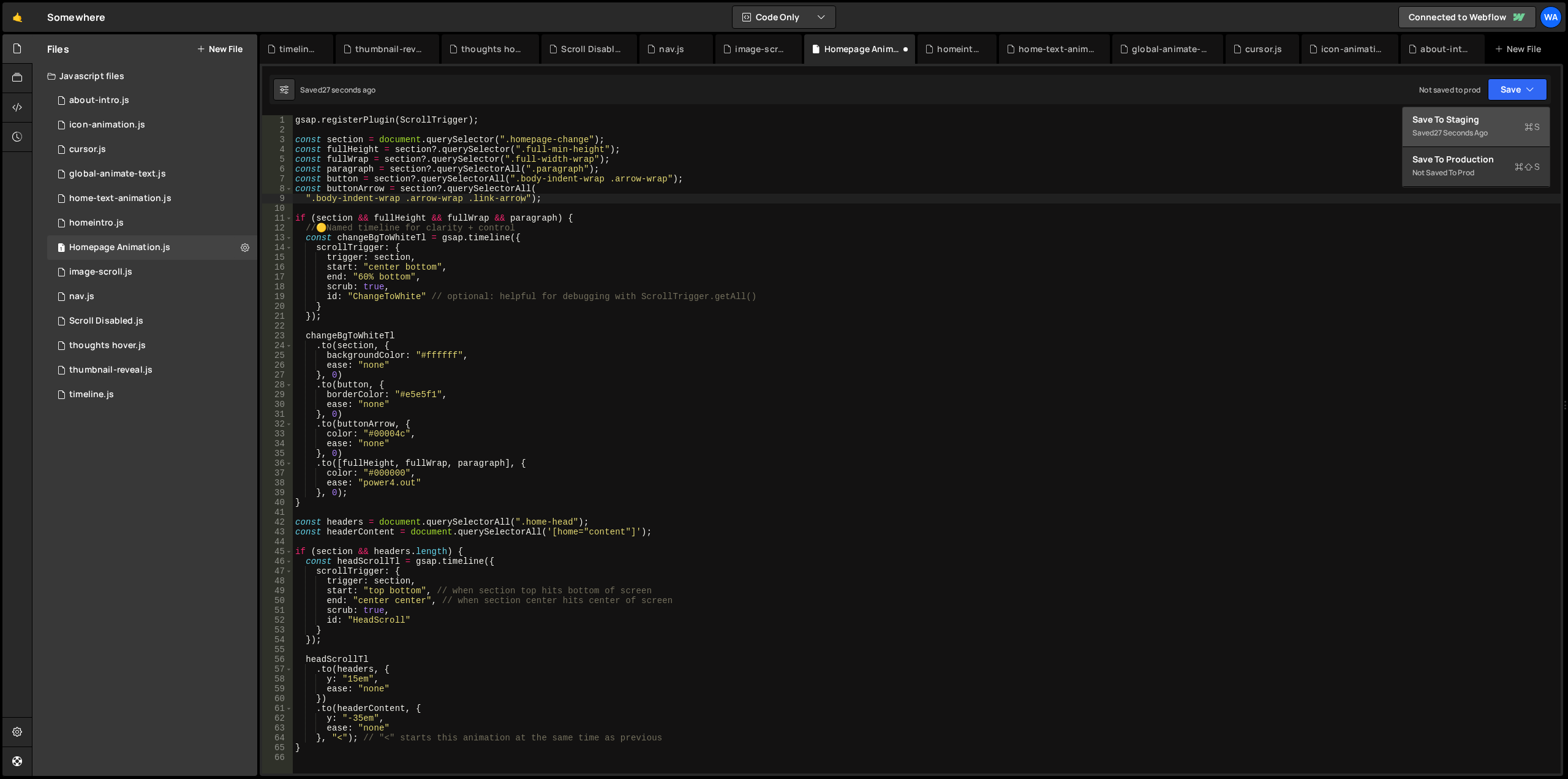
click at [1455, 127] on div "Saved 27 seconds ago" at bounding box center [1476, 133] width 127 height 15
